Goal: Task Accomplishment & Management: Use online tool/utility

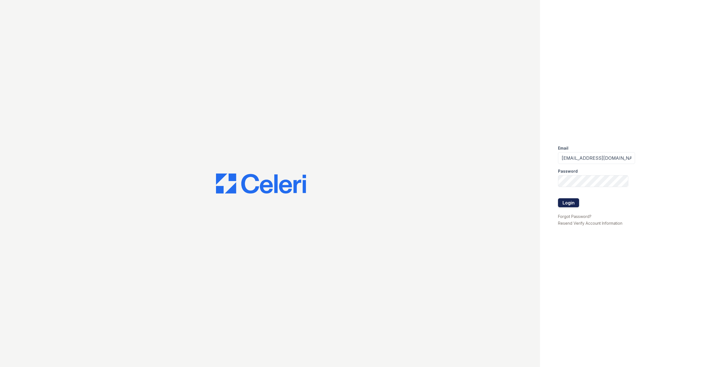
click at [573, 203] on button "Login" at bounding box center [568, 202] width 21 height 9
